Goal: Go to known website: Access a specific website the user already knows

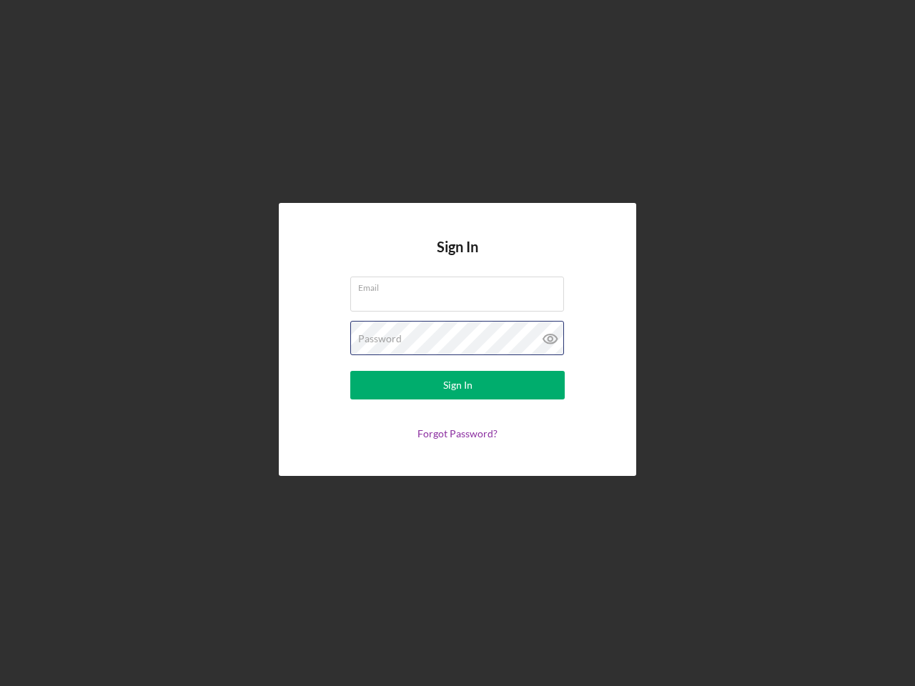
click at [458, 343] on div "Password" at bounding box center [457, 339] width 214 height 36
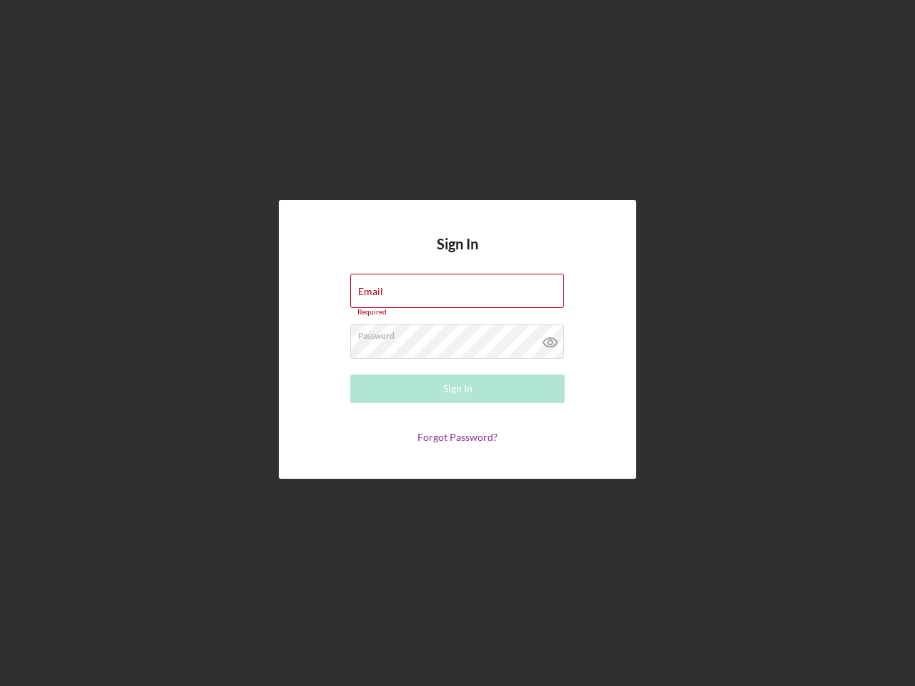
click at [551, 339] on icon at bounding box center [551, 343] width 36 height 36
